Goal: Information Seeking & Learning: Check status

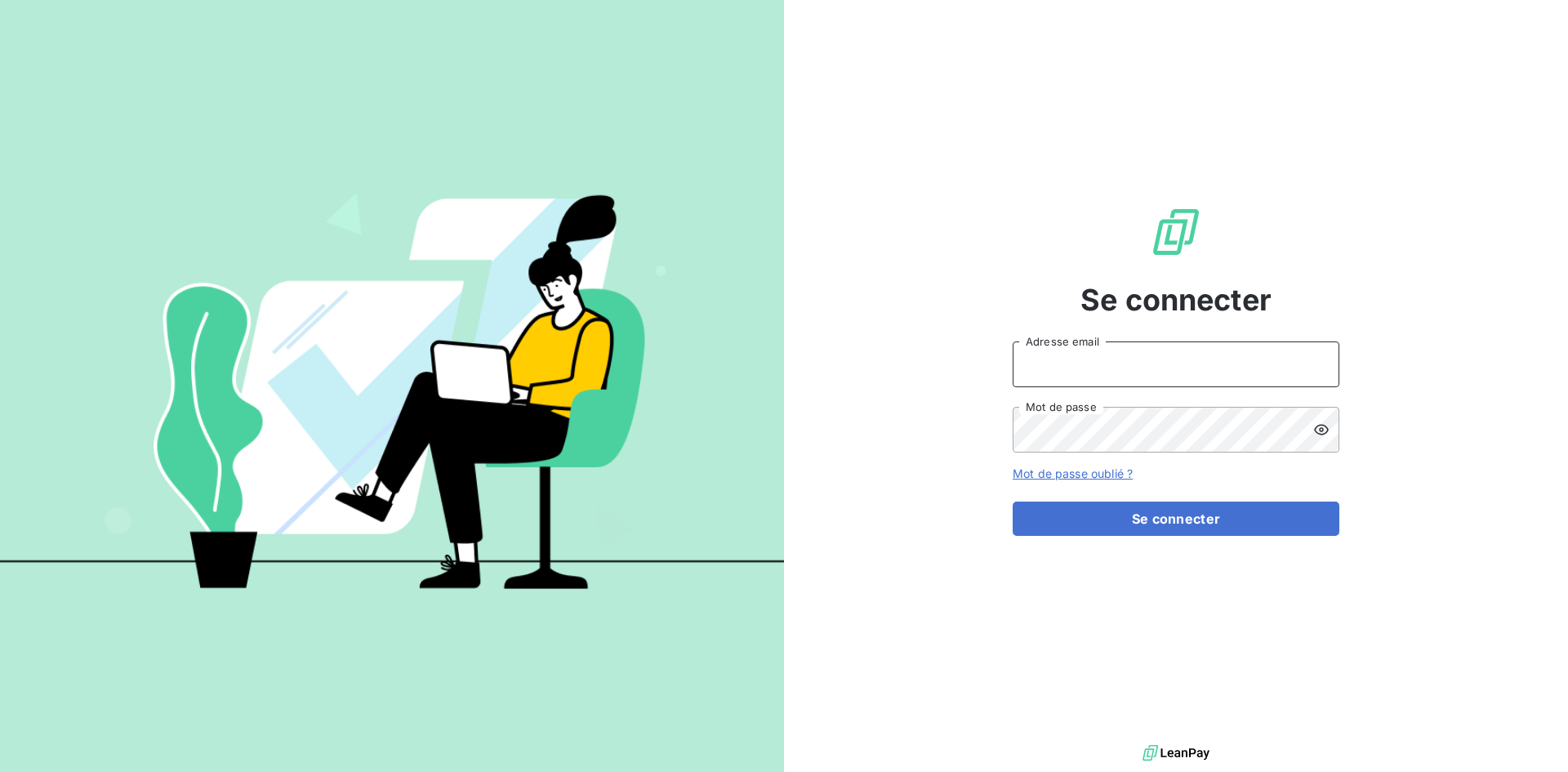
click at [1151, 360] on input "Adresse email" at bounding box center [1175, 365] width 326 height 46
type input "l"
type input "[EMAIL_ADDRESS][DOMAIN_NAME]"
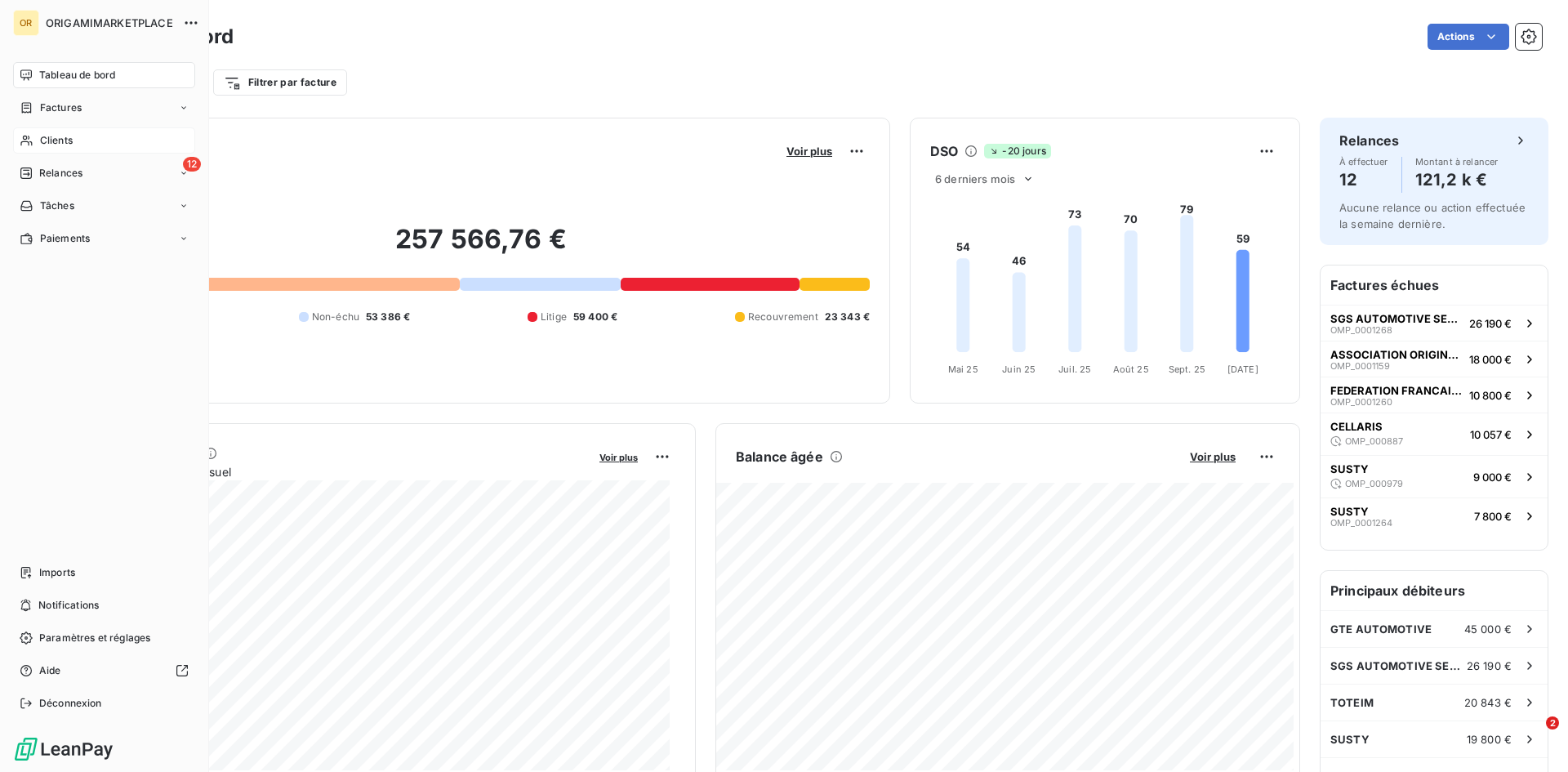
click at [65, 146] on span "Clients" at bounding box center [56, 140] width 33 height 15
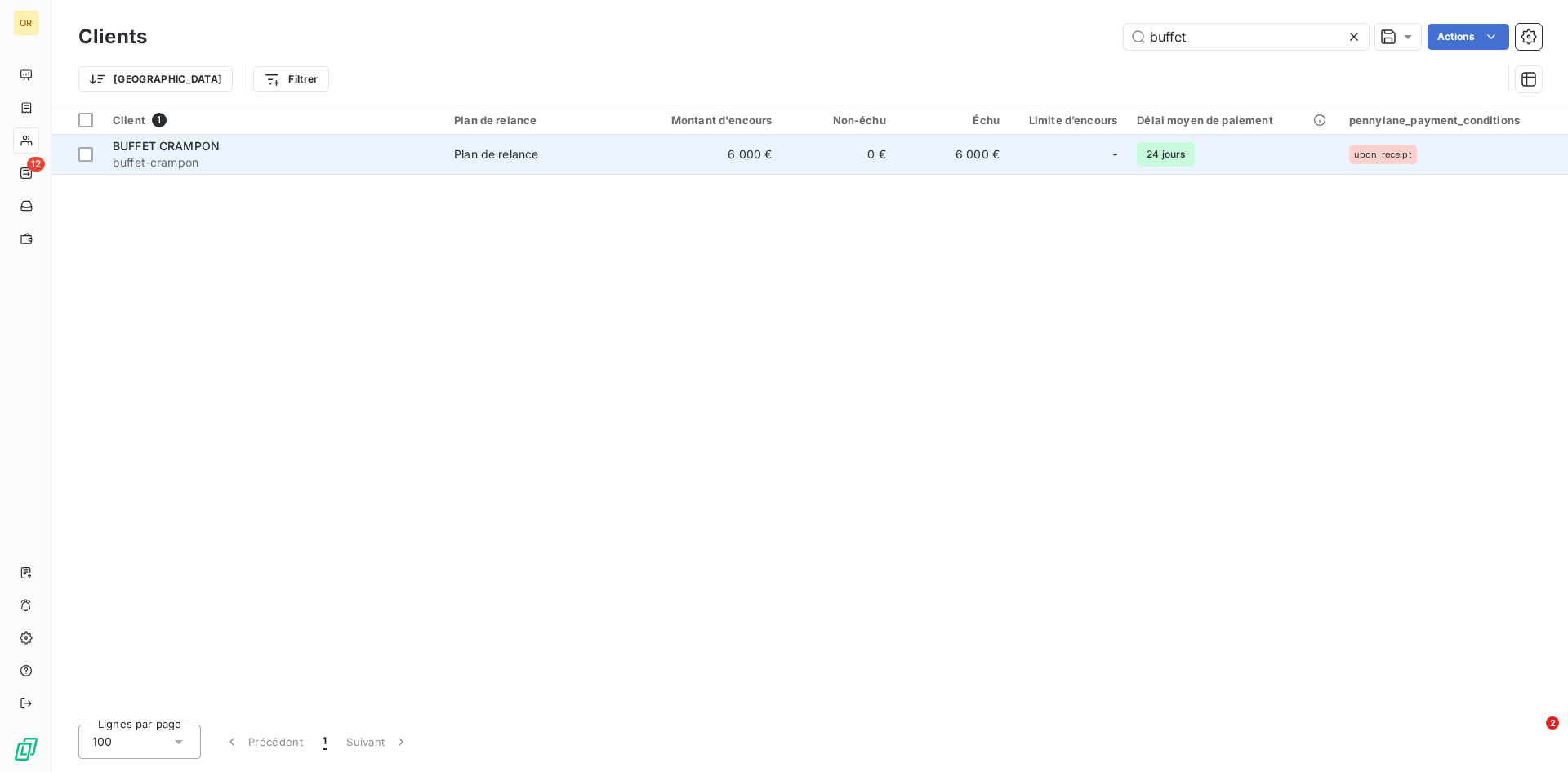
type input "buffet"
click at [694, 149] on td "6 000 €" at bounding box center [706, 154] width 153 height 39
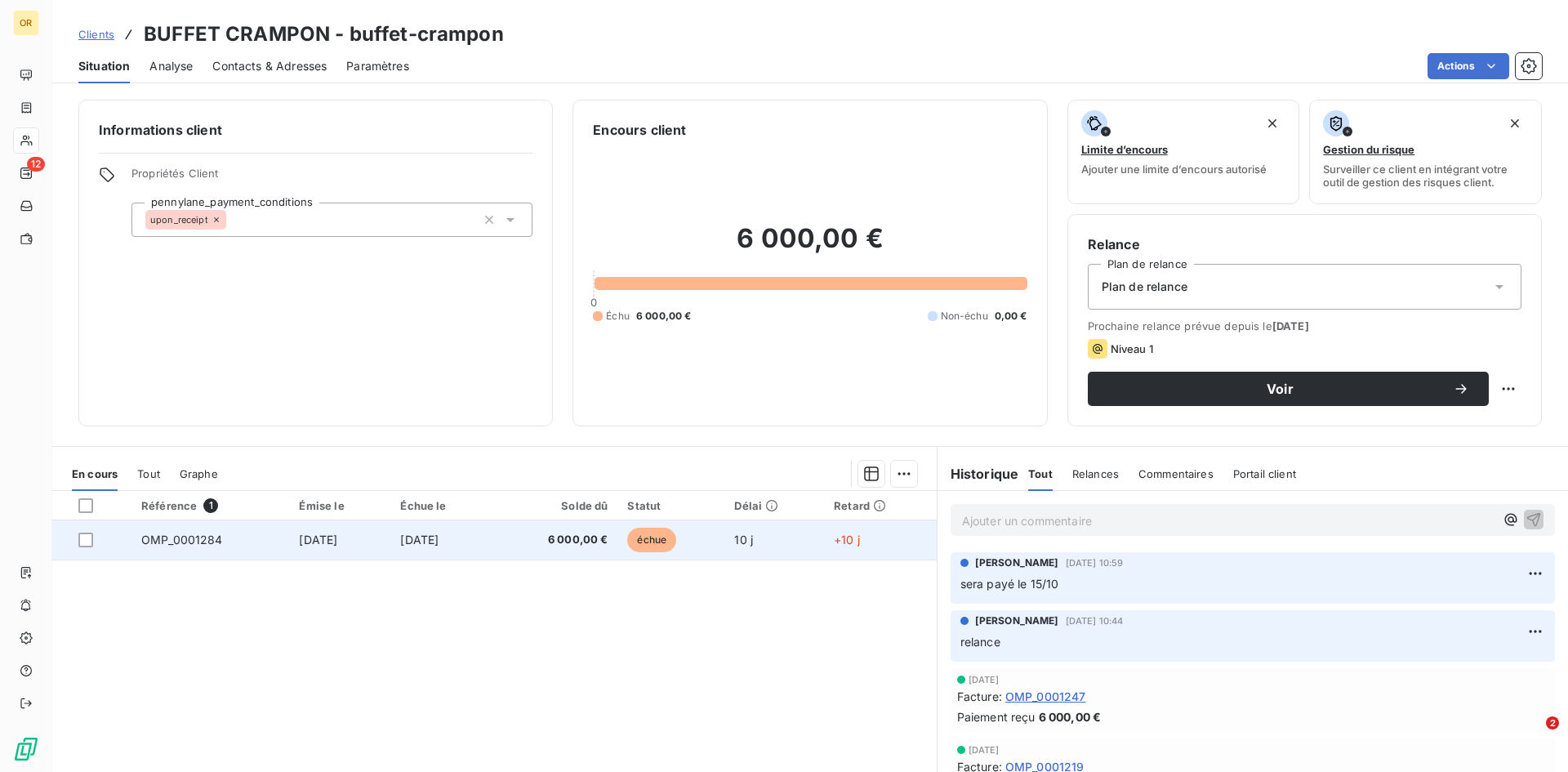
click at [385, 532] on td "[DATE]" at bounding box center [339, 539] width 101 height 39
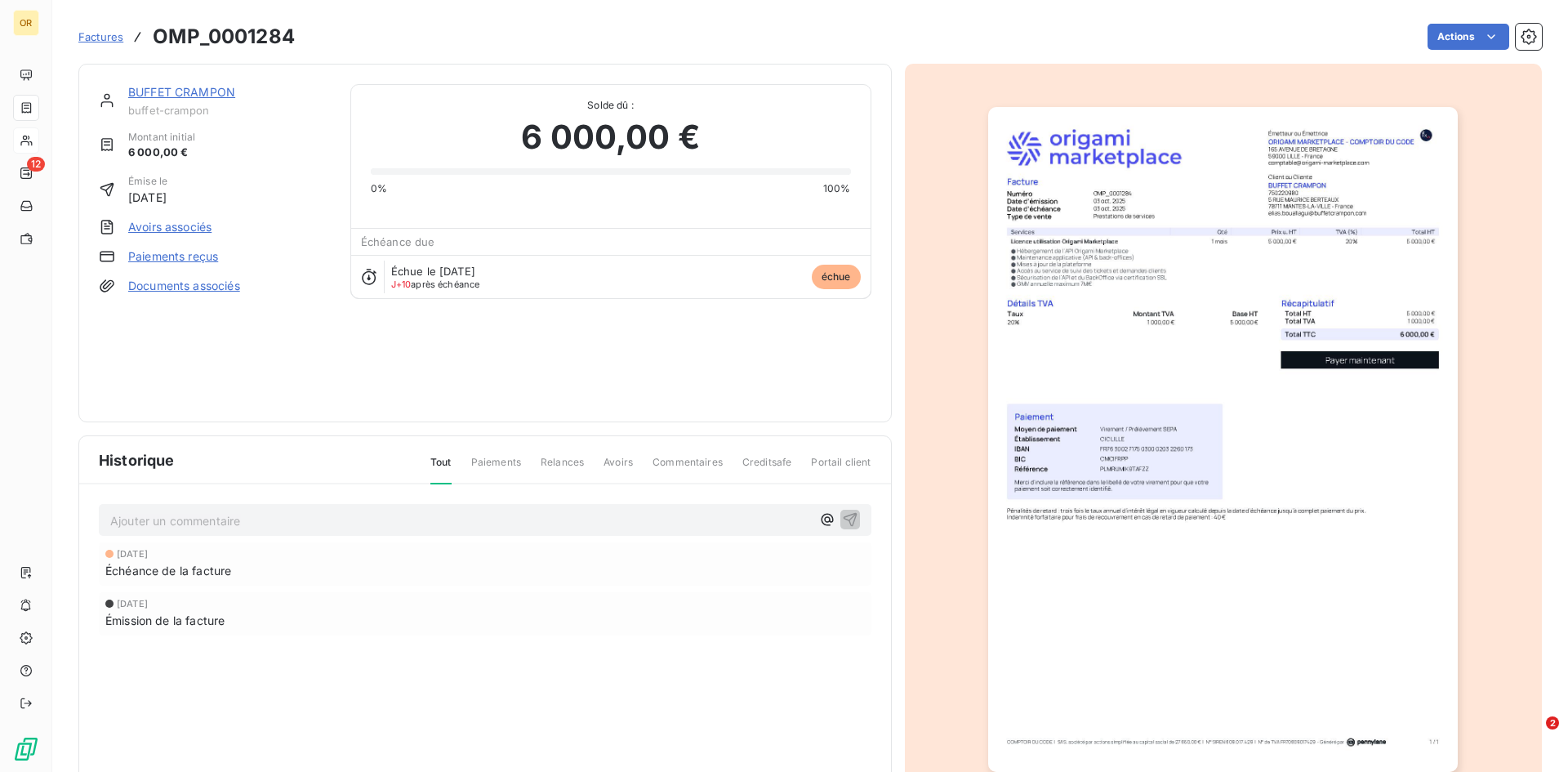
click at [106, 42] on span "Factures" at bounding box center [101, 36] width 45 height 13
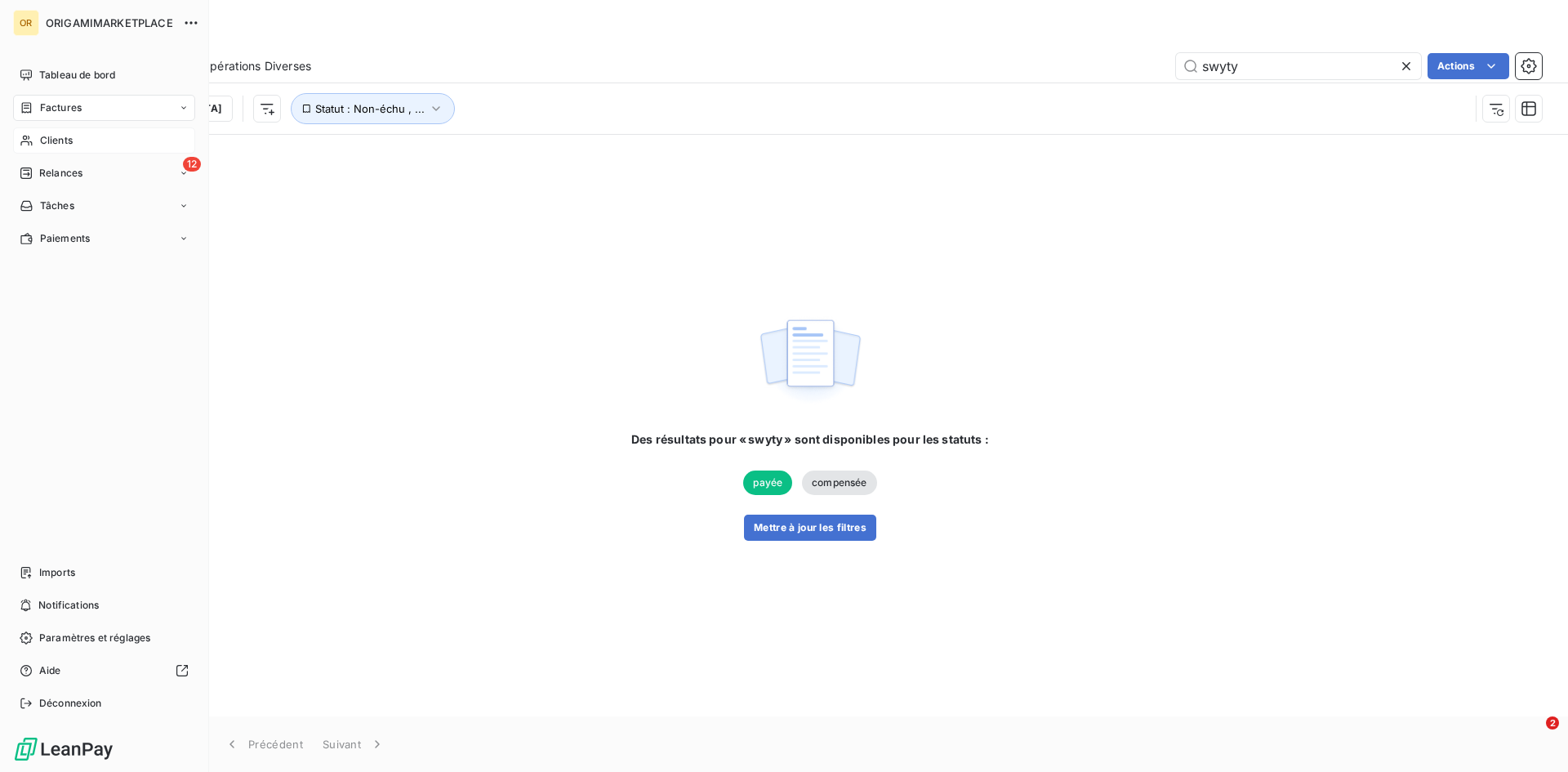
click at [42, 137] on span "Clients" at bounding box center [56, 140] width 33 height 15
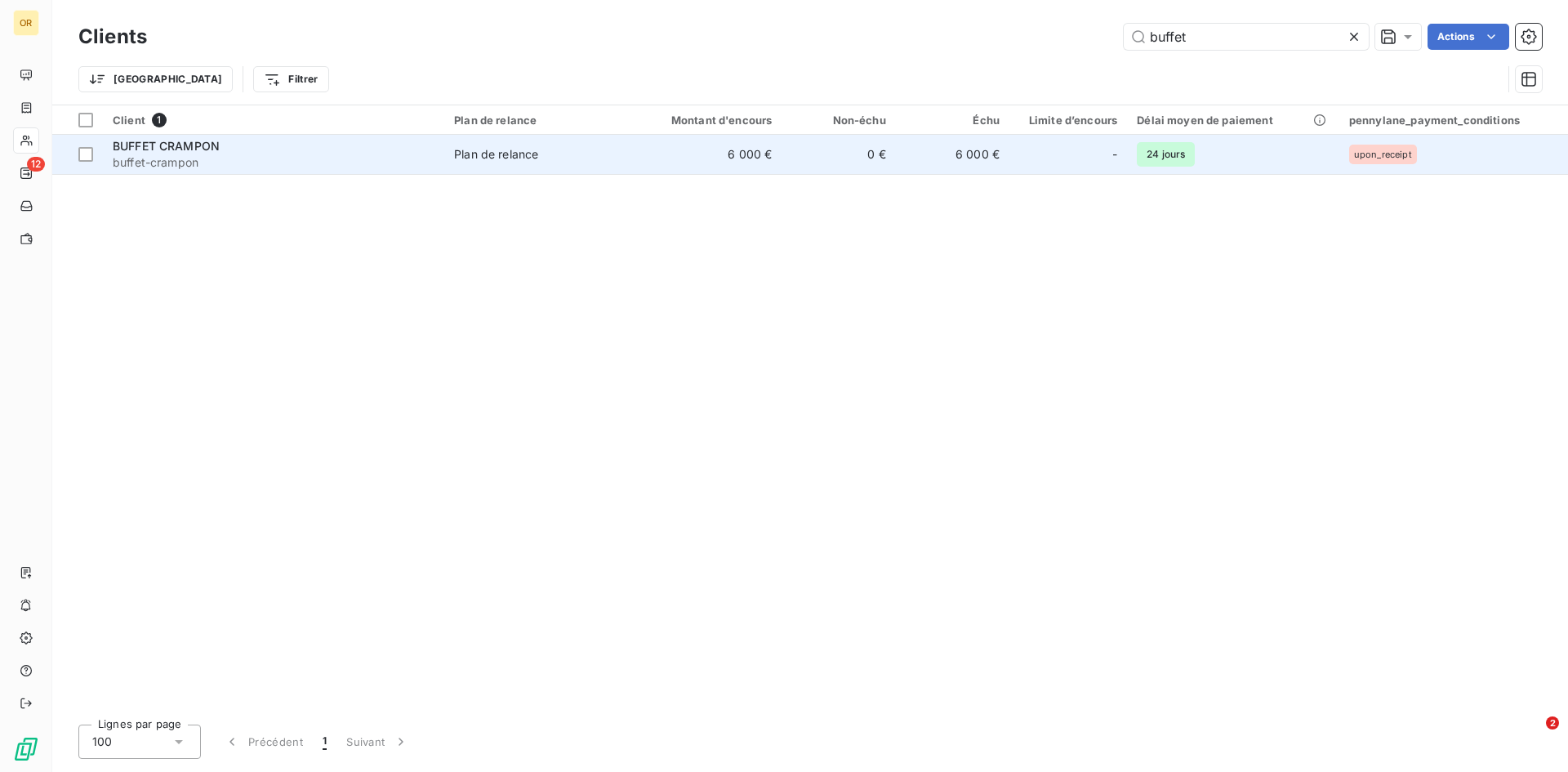
click at [545, 151] on span "Plan de relance" at bounding box center [536, 154] width 165 height 16
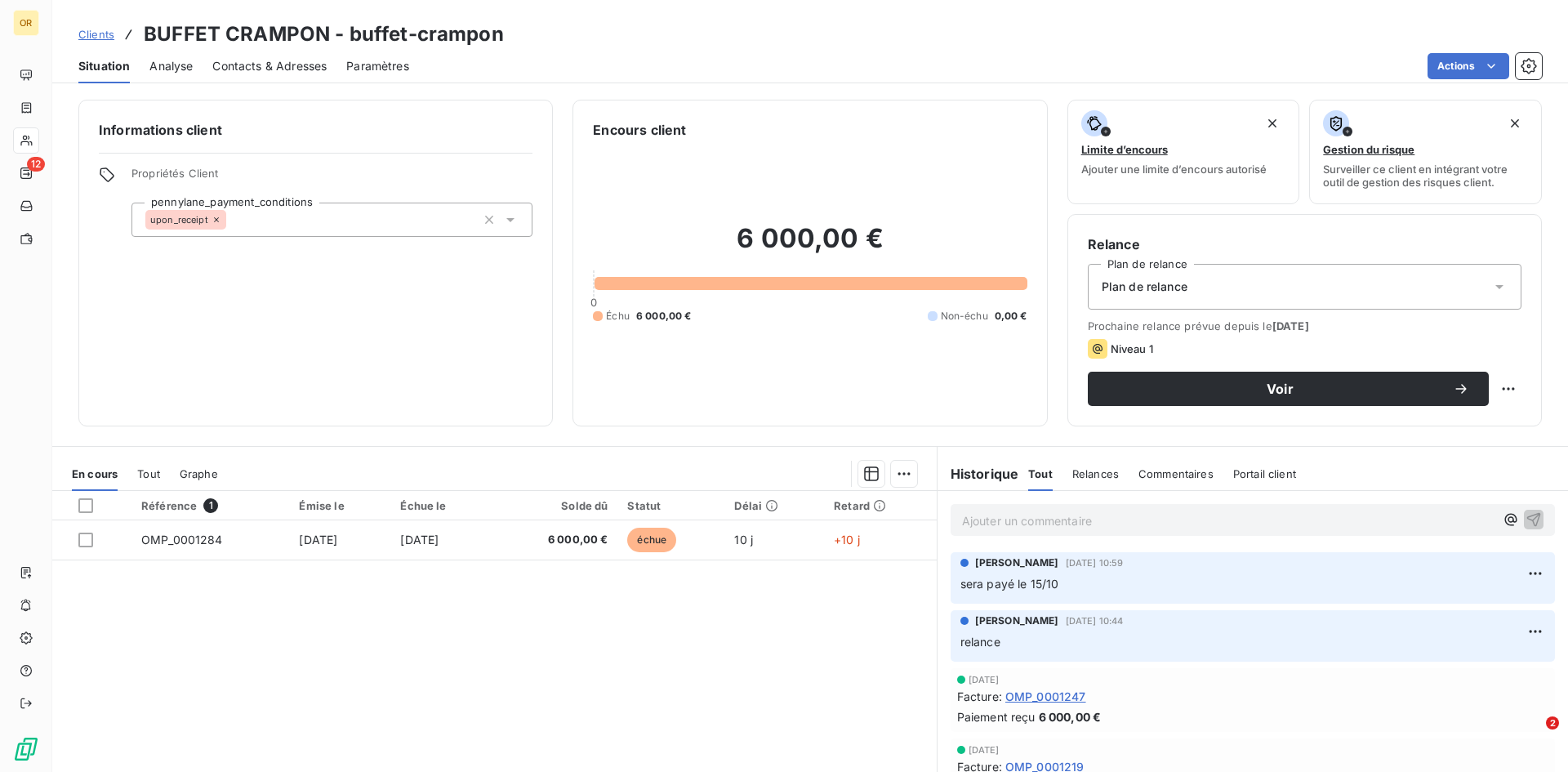
click at [153, 476] on span "Tout" at bounding box center [148, 473] width 23 height 13
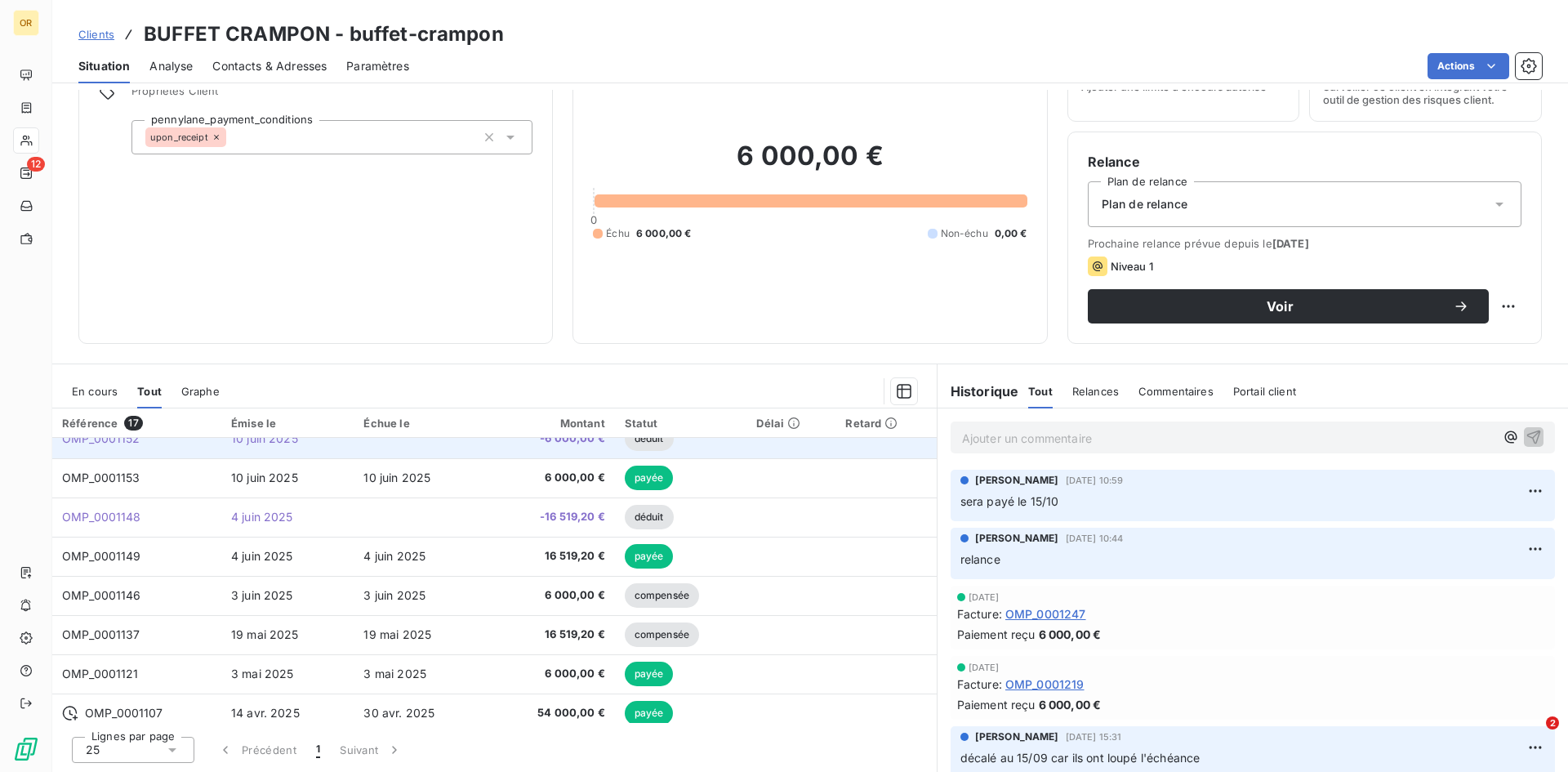
scroll to position [245, 0]
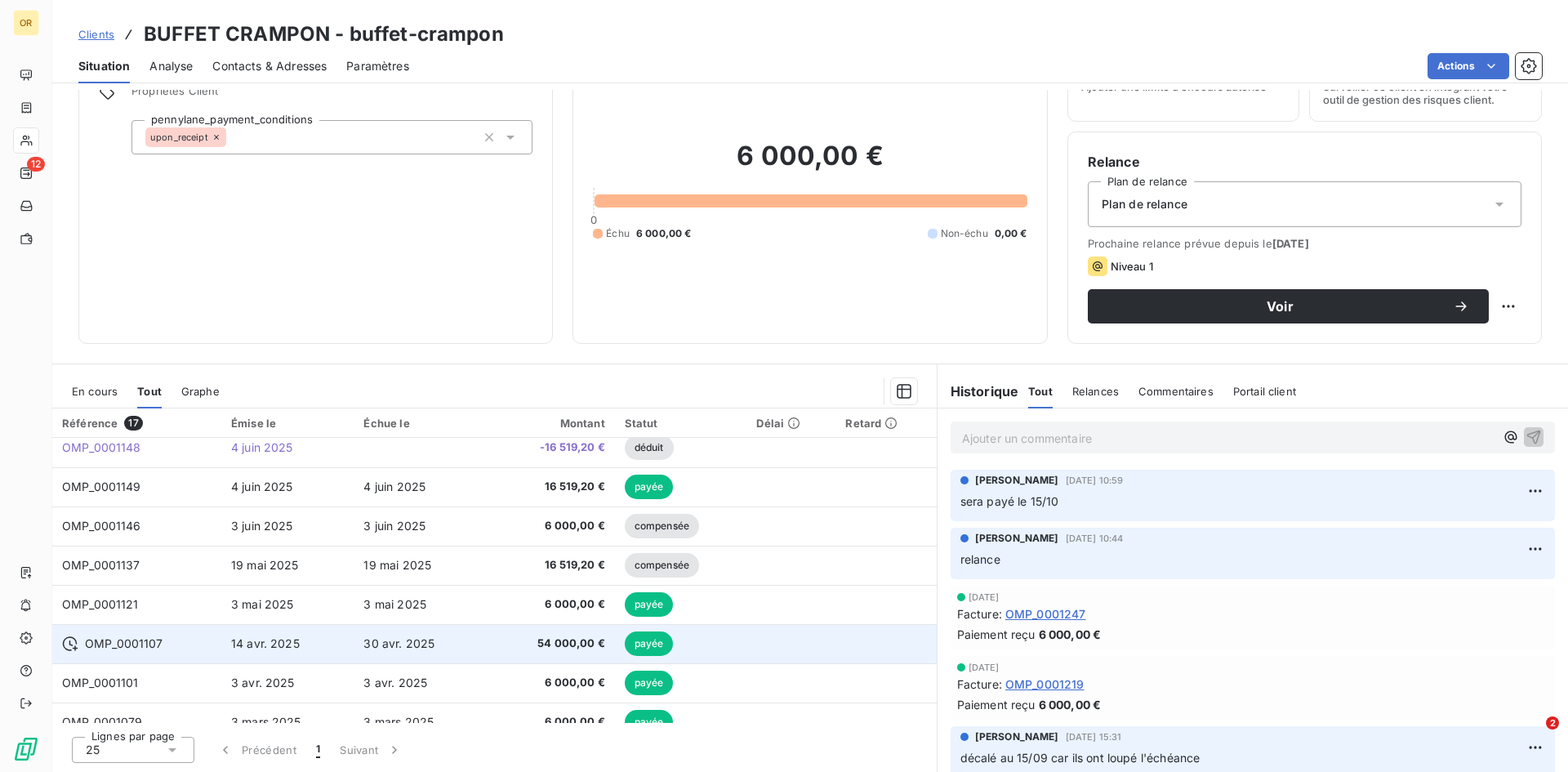
click at [470, 643] on td "30 avr. 2025" at bounding box center [419, 643] width 133 height 39
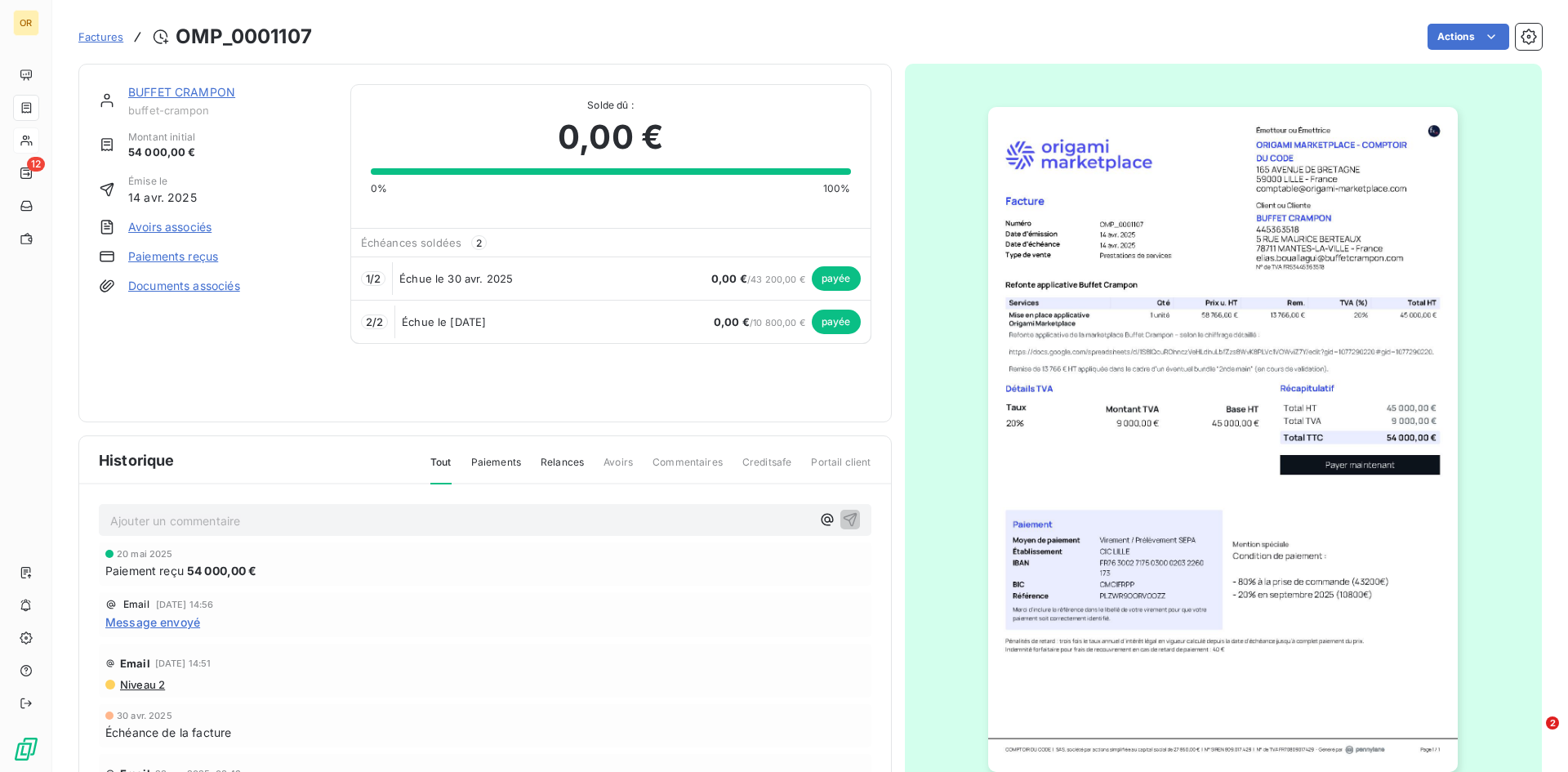
click at [1062, 354] on img "button" at bounding box center [1223, 439] width 469 height 665
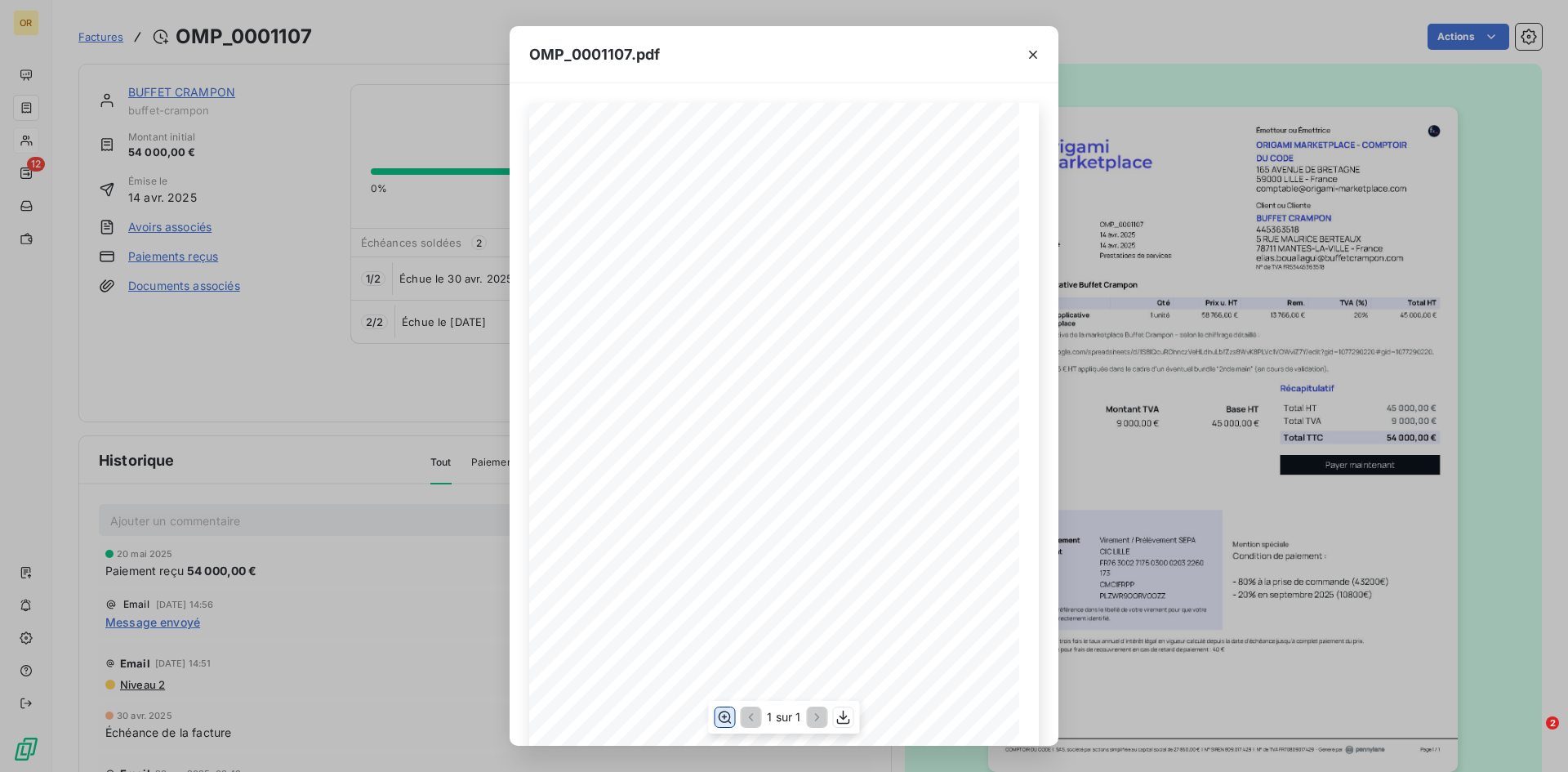
click at [727, 715] on icon "button" at bounding box center [724, 717] width 16 height 16
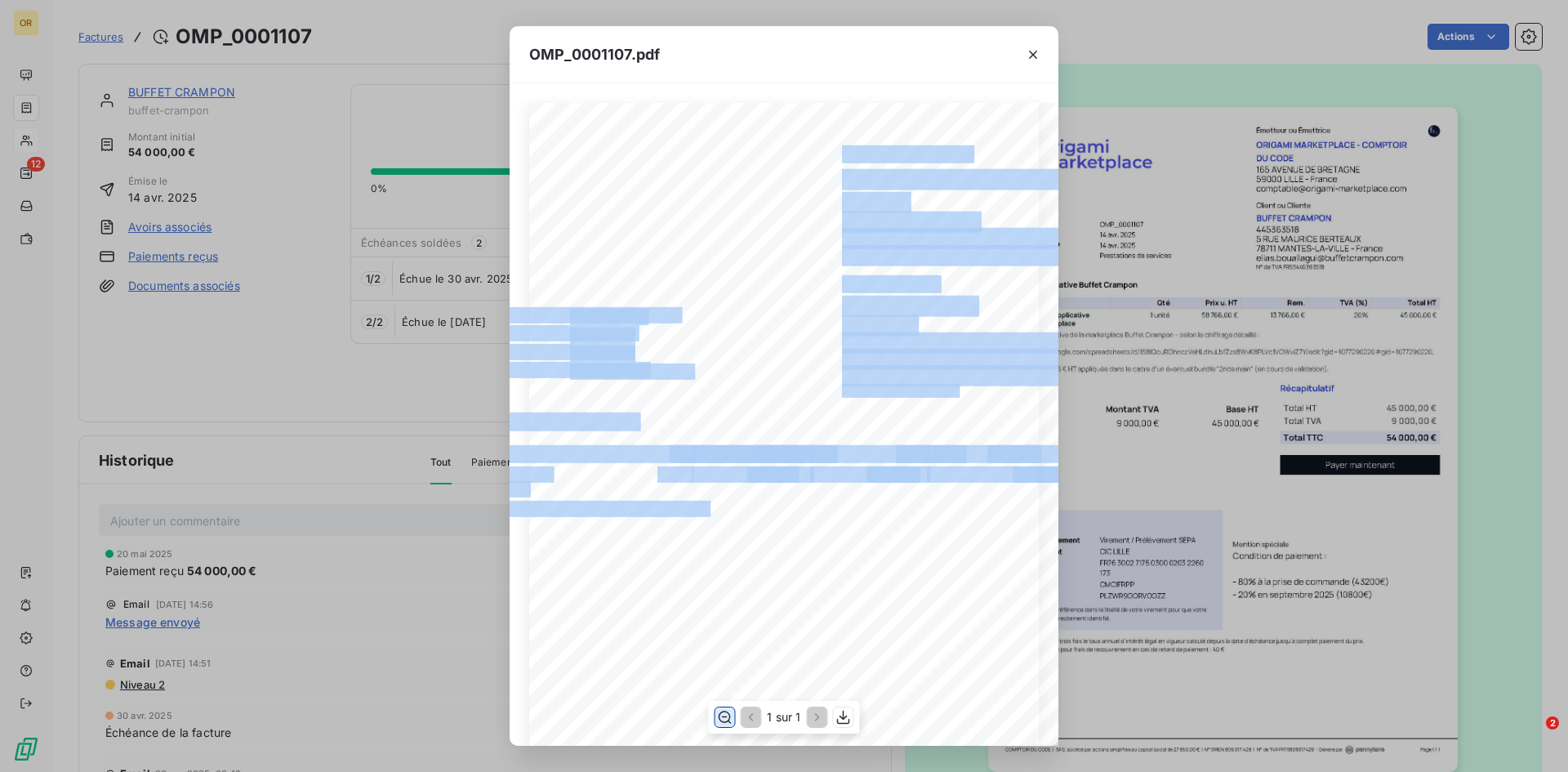
click at [917, 550] on div "45 000,00 € 9 000,00 € 54 000,00 € Émetteur ou Émettrice ORIGAMI MARKETPLACE - …" at bounding box center [784, 690] width 509 height 1175
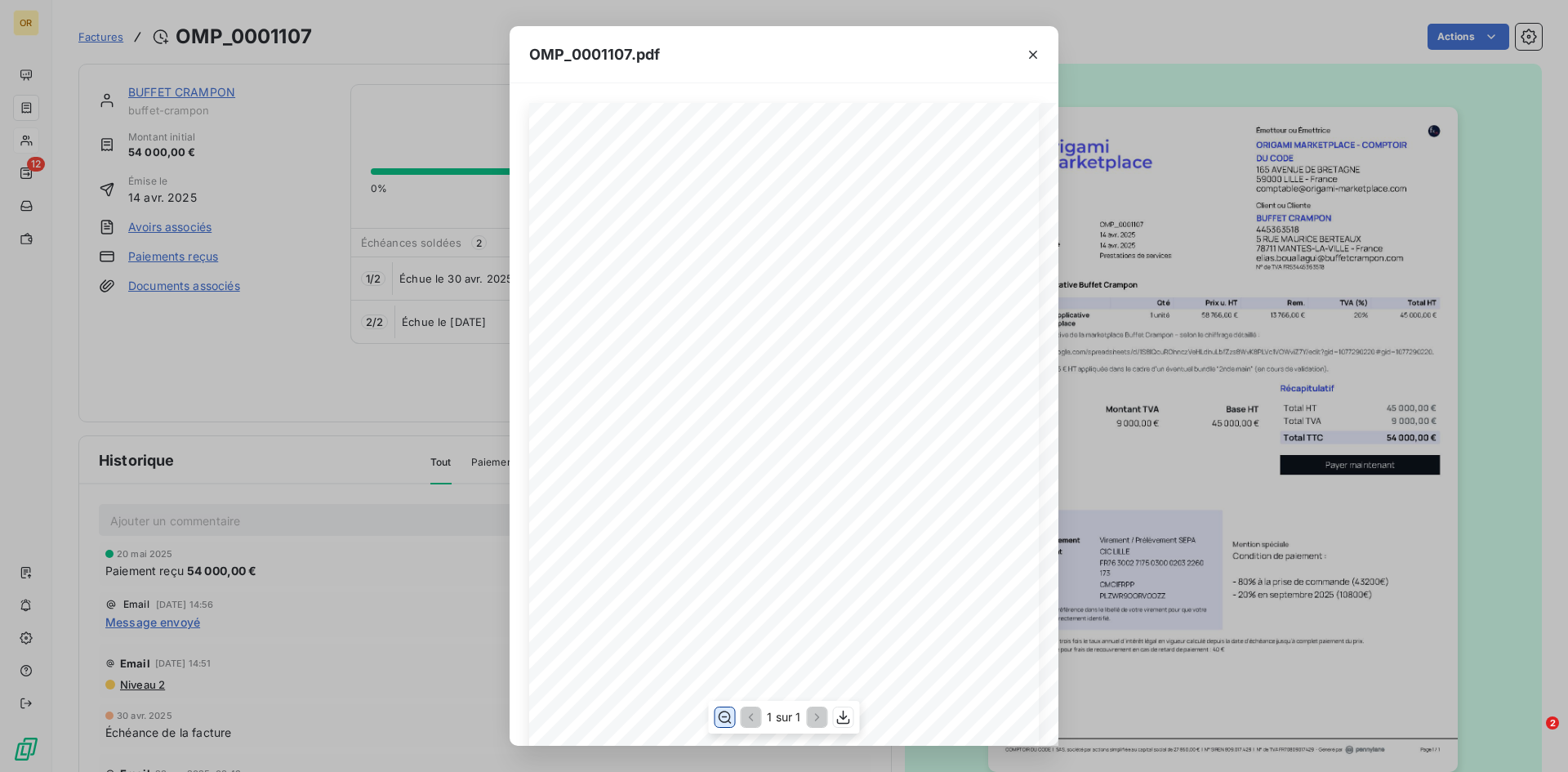
click at [538, 536] on span "[URL][DOMAIN_NAME]." at bounding box center [474, 535] width 127 height 11
drag, startPoint x: 788, startPoint y: 509, endPoint x: 933, endPoint y: 530, distance: 146.5
click at [933, 530] on div "45 000,00 € 9 000,00 € 54 000,00 € Émetteur ou Émettrice ORIGAMI MARKETPLACE - …" at bounding box center [784, 691] width 816 height 1157
copy div "e détaillé : [URL][DOMAIN_NAME]"
click at [1035, 56] on icon "button" at bounding box center [1033, 55] width 8 height 8
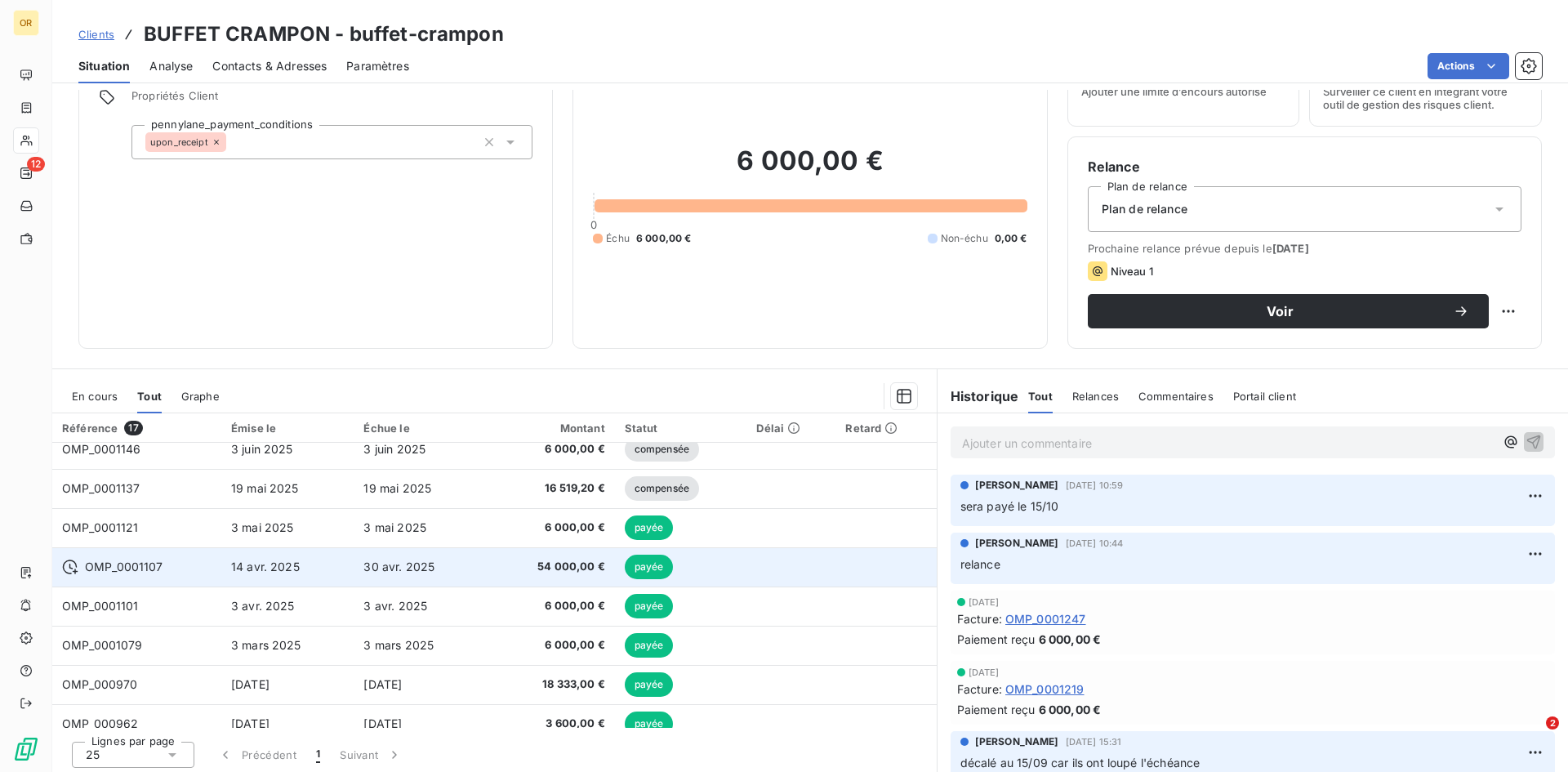
scroll to position [83, 0]
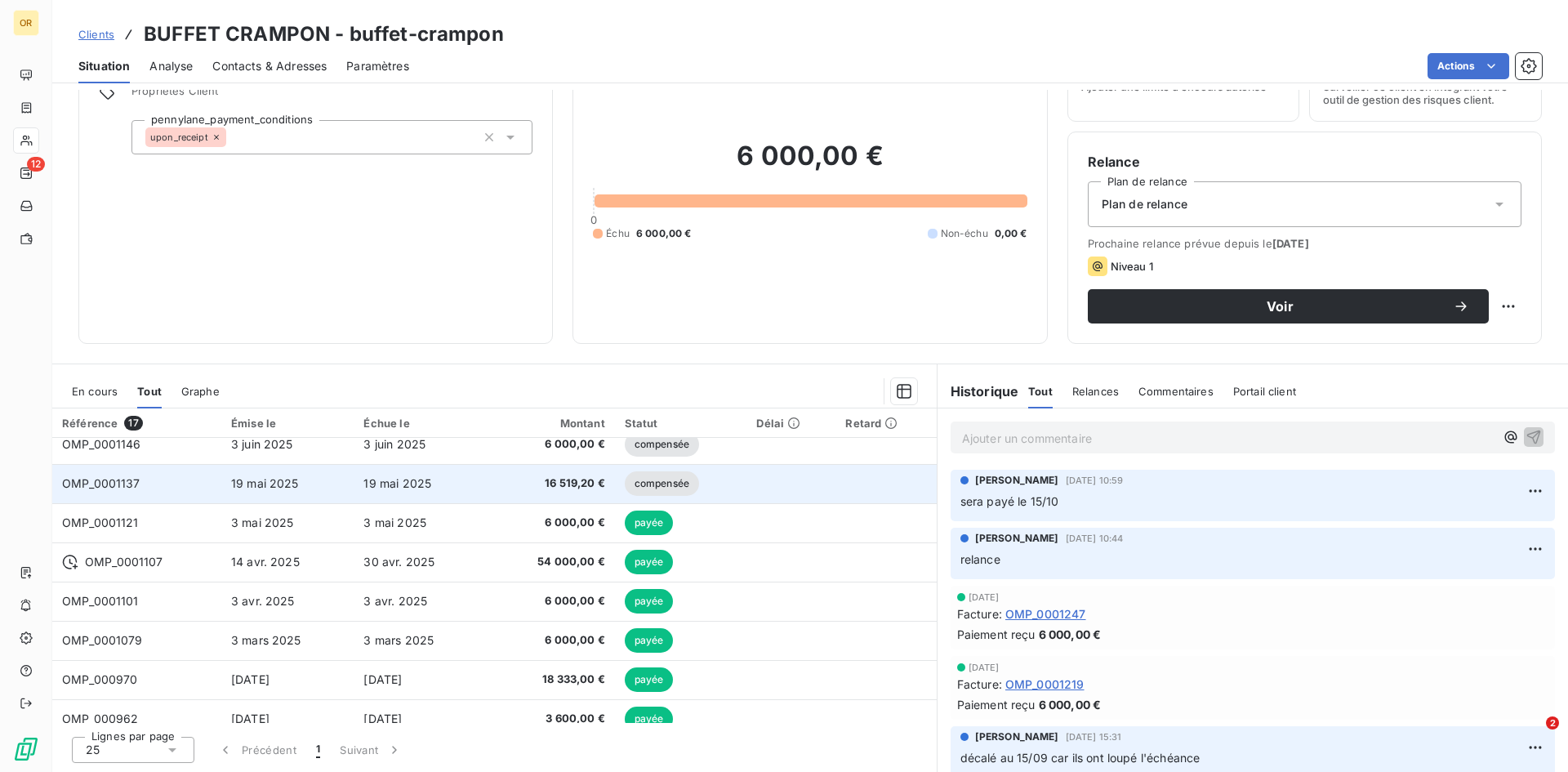
click at [503, 498] on td "16 519,20 €" at bounding box center [551, 483] width 128 height 39
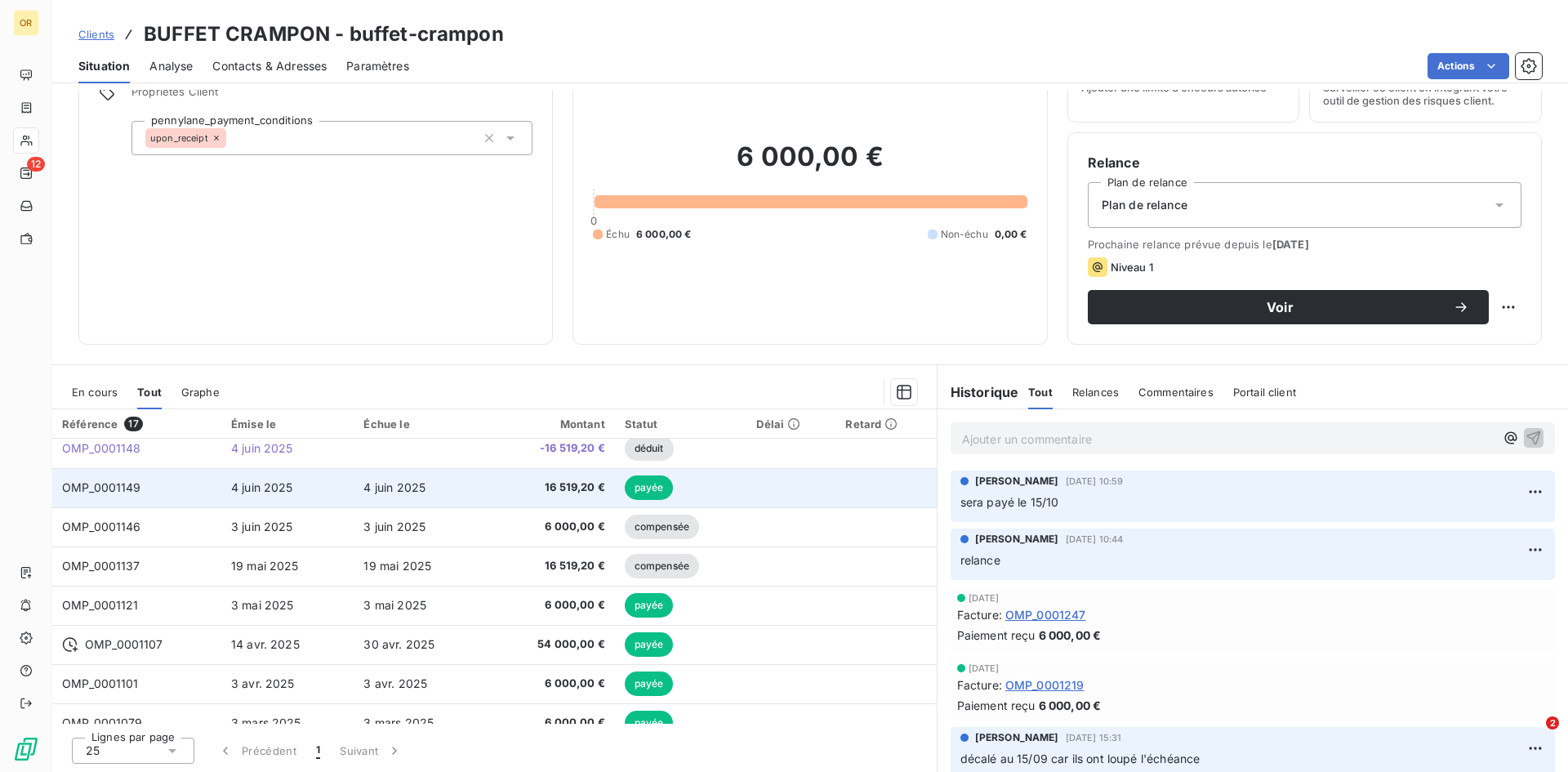
scroll to position [164, 0]
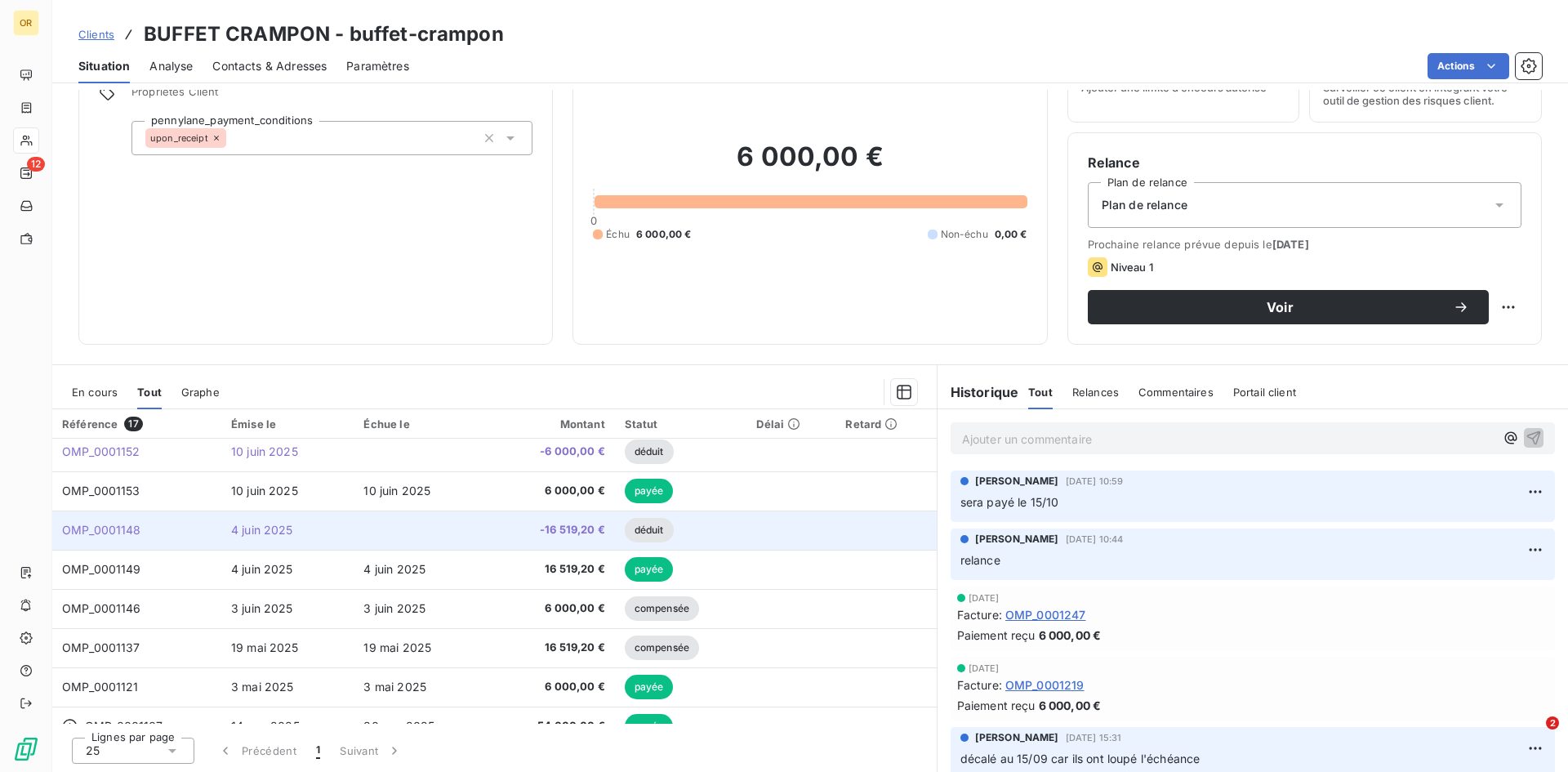
click at [722, 535] on td "déduit" at bounding box center [681, 529] width 133 height 39
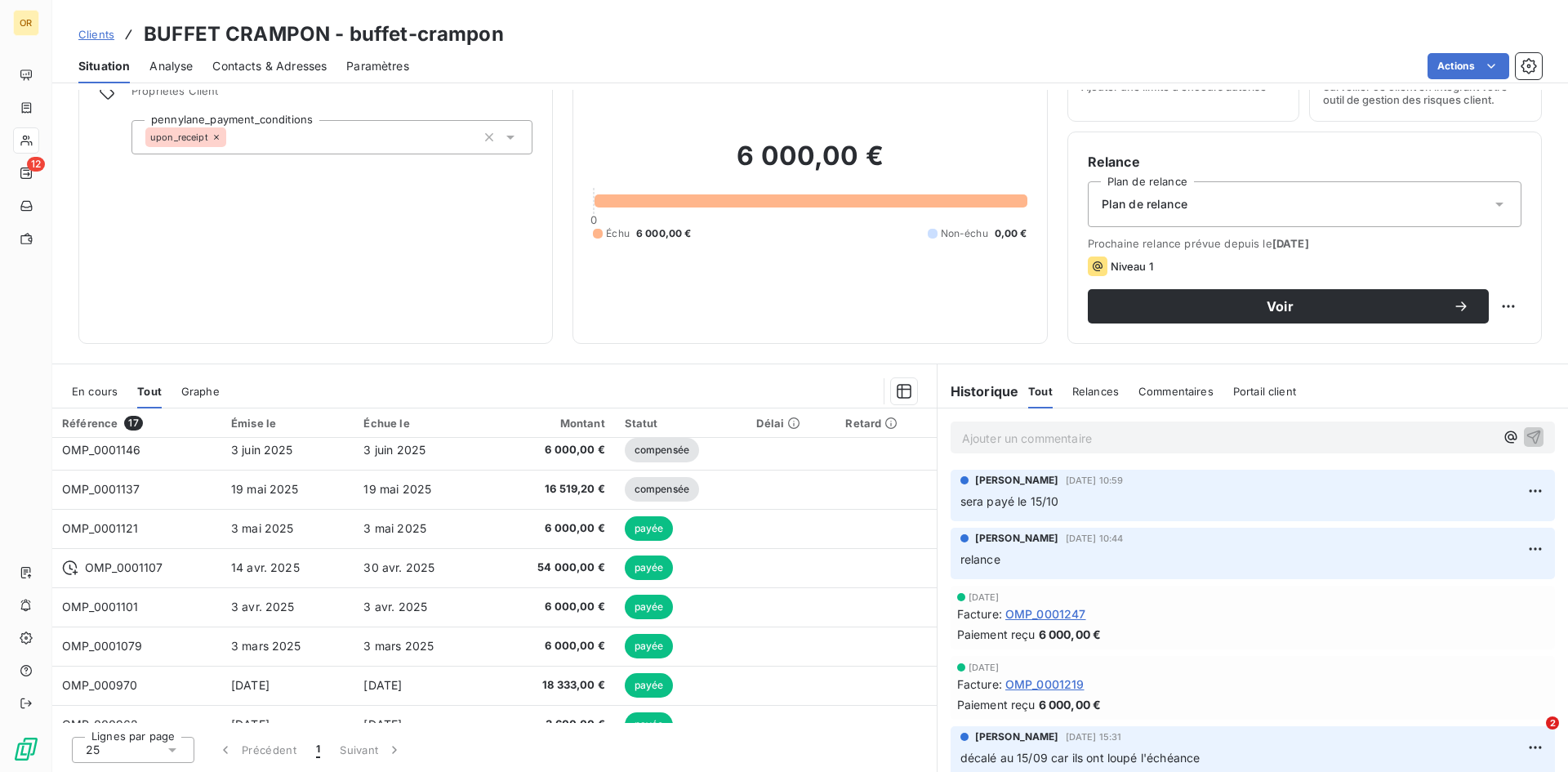
scroll to position [327, 0]
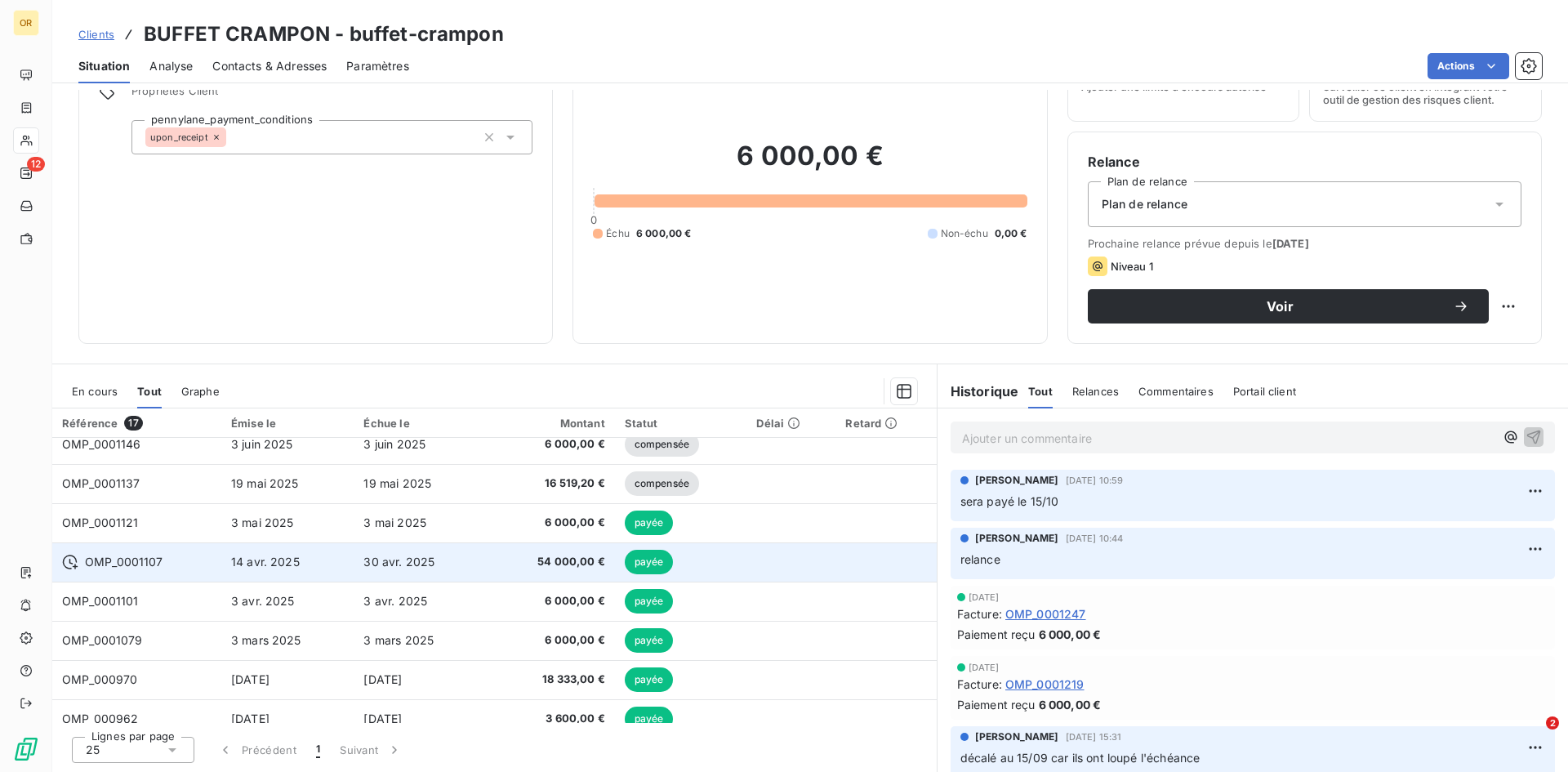
click at [568, 562] on span "54 000,00 €" at bounding box center [550, 562] width 109 height 16
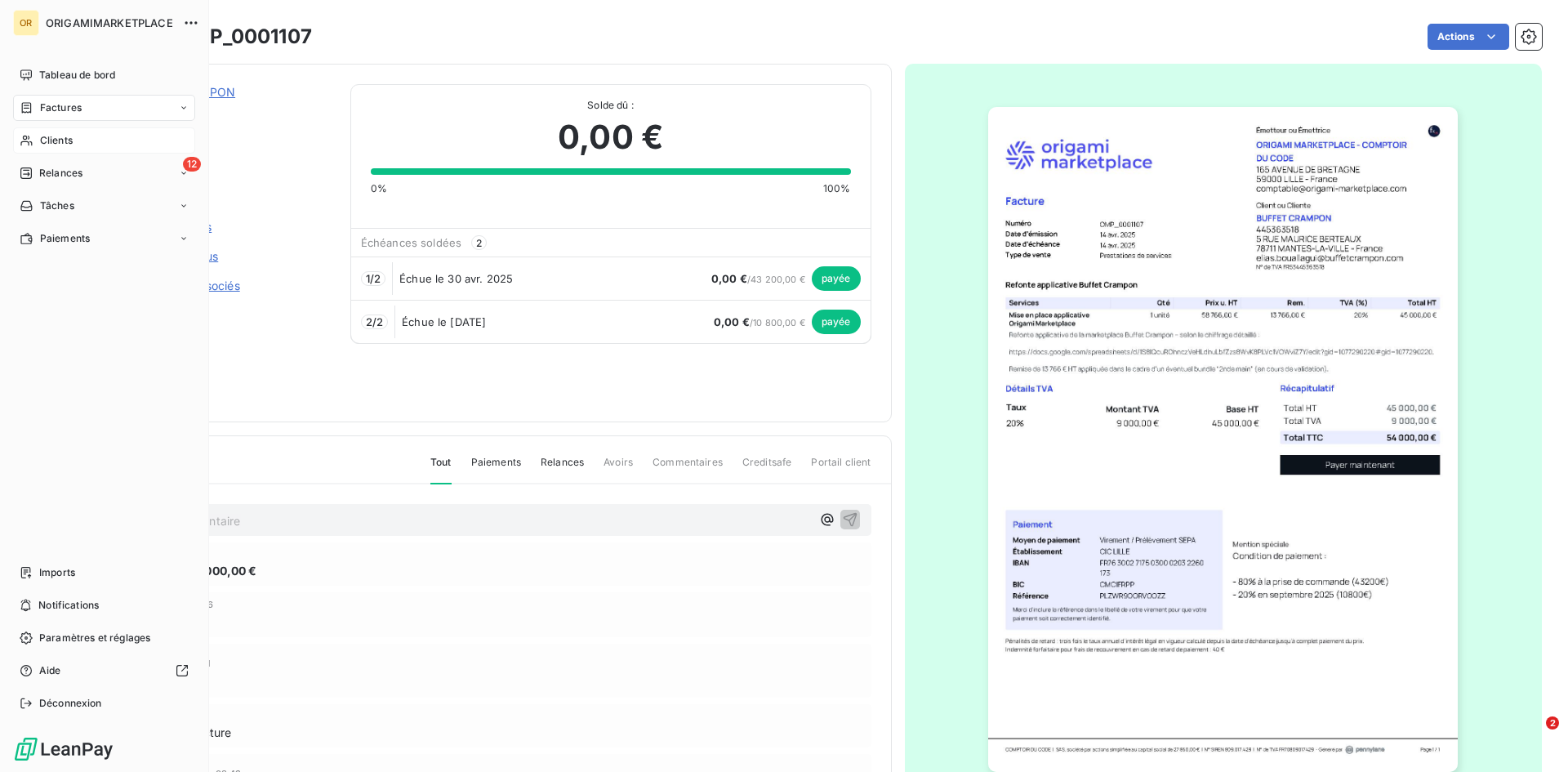
click at [33, 133] on div "Clients" at bounding box center [104, 141] width 182 height 26
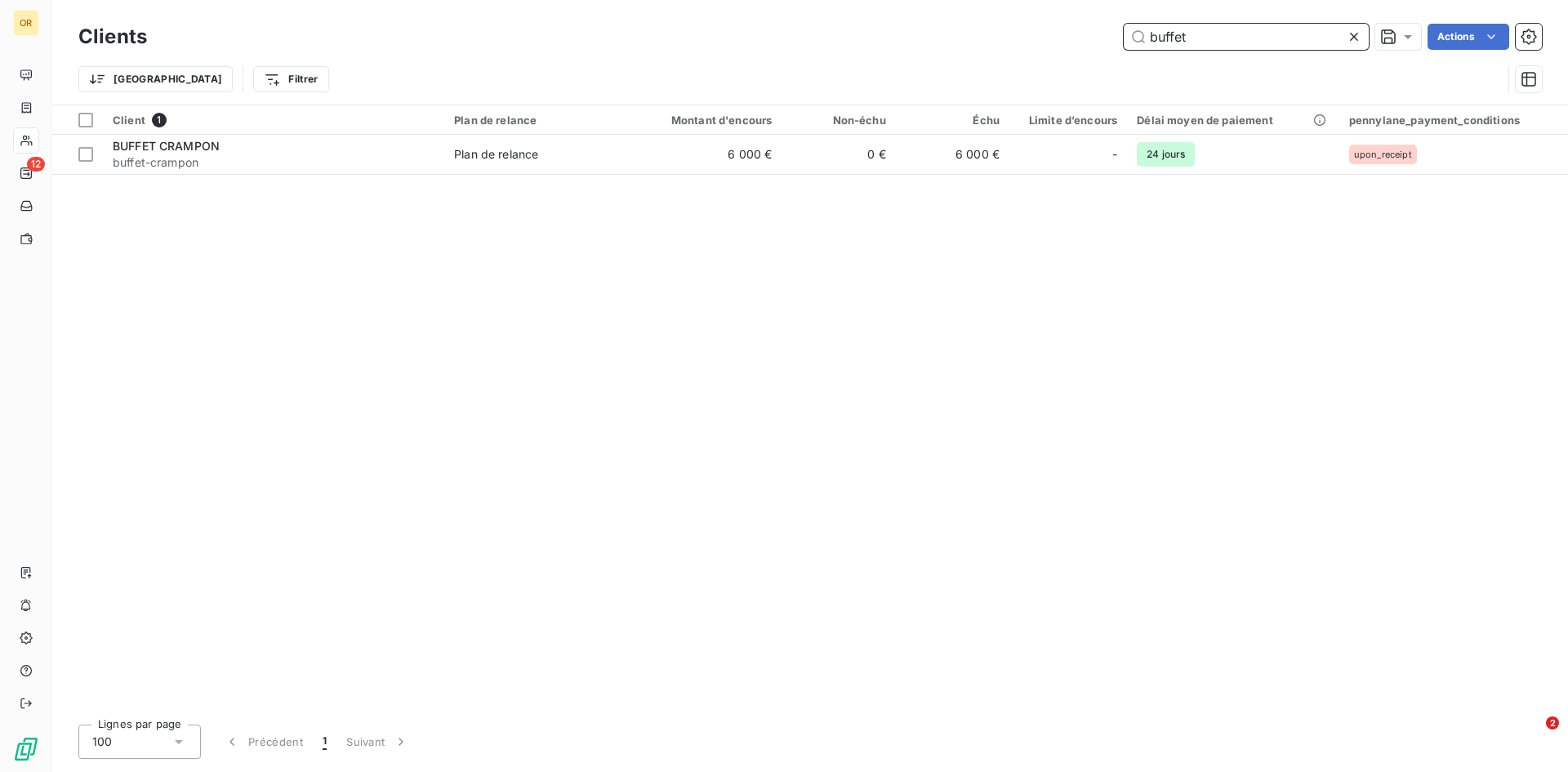
click at [1242, 42] on input "buffet" at bounding box center [1246, 37] width 245 height 26
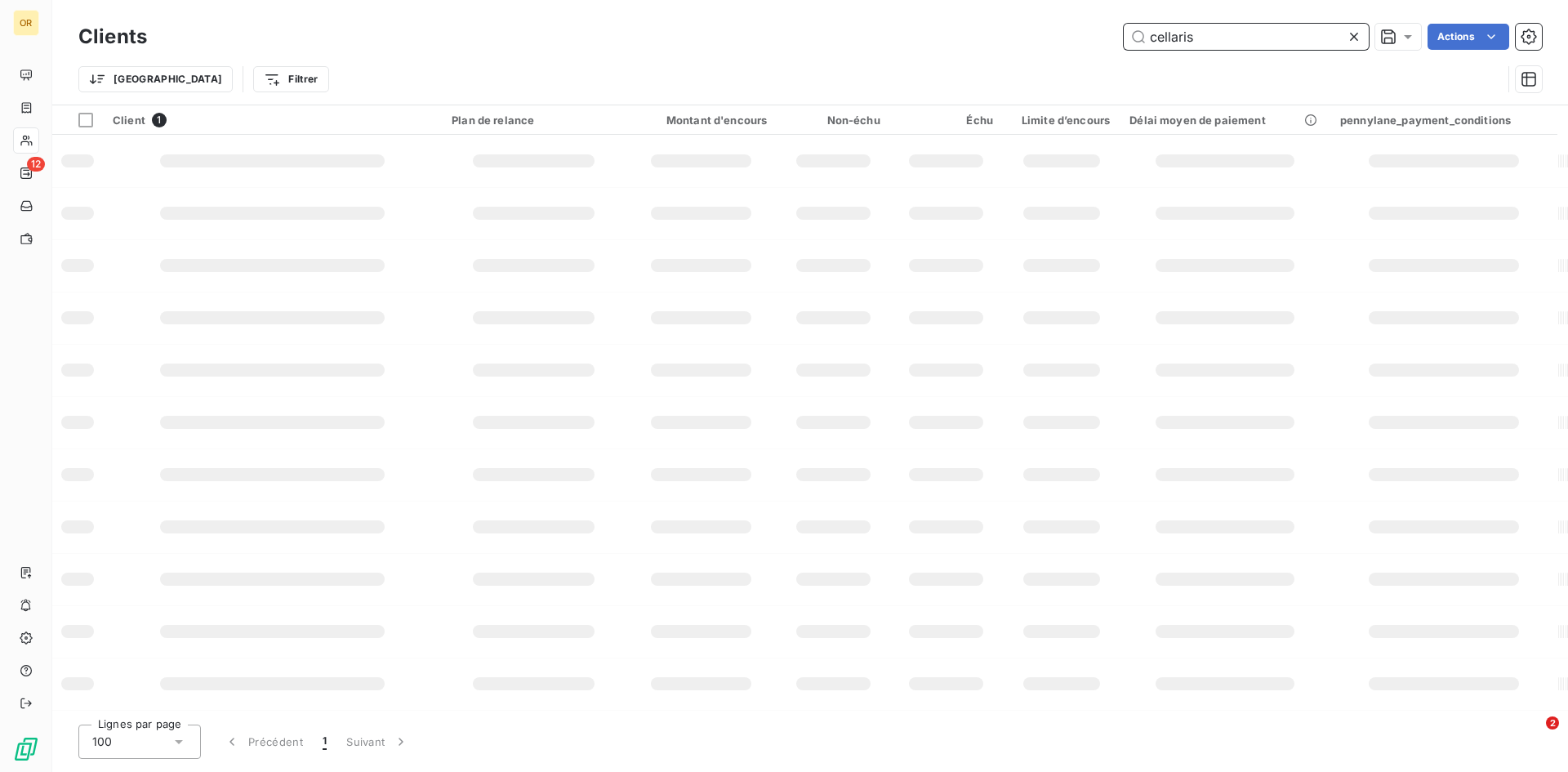
type input "cellaris"
